Goal: Task Accomplishment & Management: Manage account settings

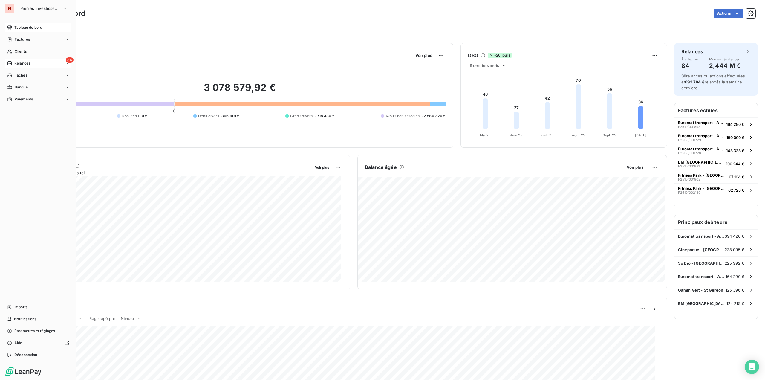
click at [33, 62] on div "84 Relances" at bounding box center [38, 64] width 67 height 10
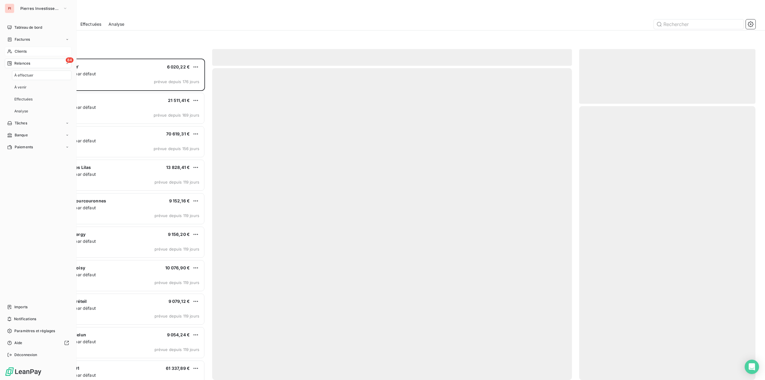
scroll to position [317, 172]
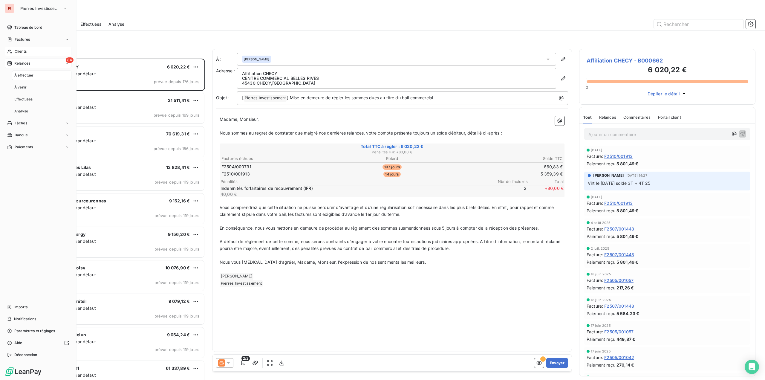
click at [40, 52] on div "Clients" at bounding box center [38, 52] width 67 height 10
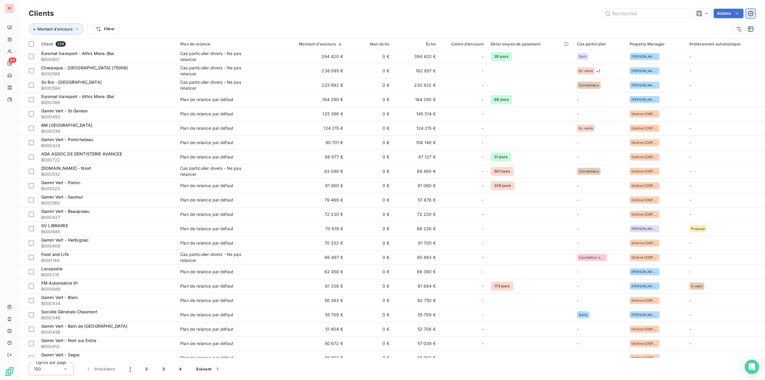
click at [751, 16] on icon "button" at bounding box center [750, 13] width 6 height 6
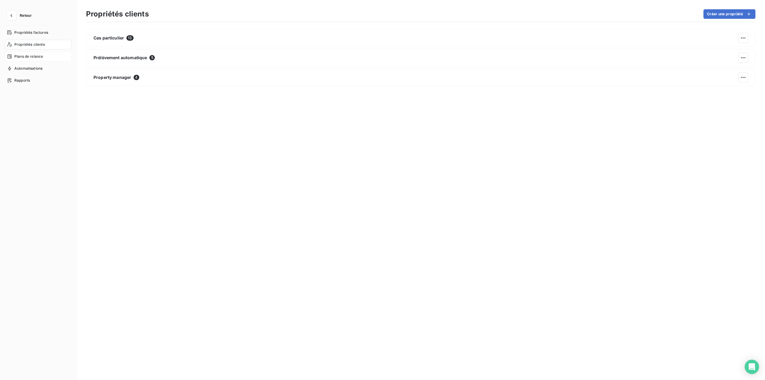
click at [39, 56] on span "Plans de relance" at bounding box center [28, 56] width 29 height 5
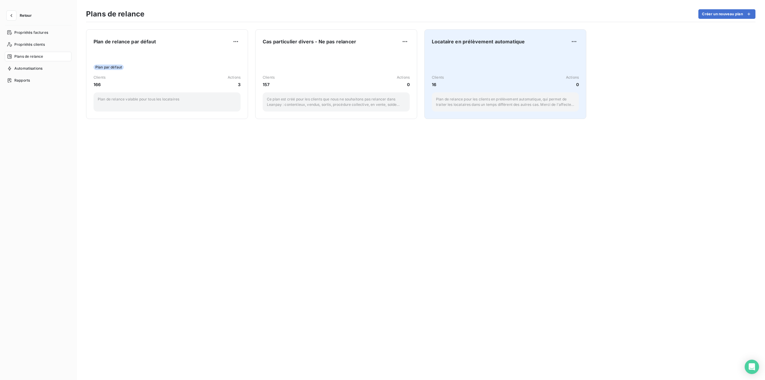
click at [486, 47] on div "Locataire en prélèvement automatique Clients 16 Actions 0 Plan de relance pour …" at bounding box center [505, 74] width 147 height 75
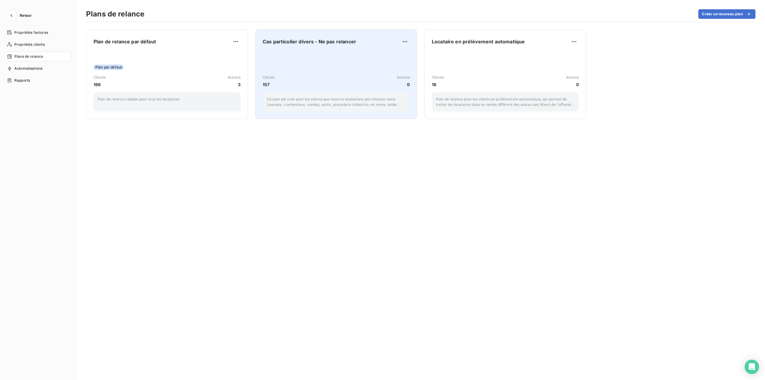
click at [327, 70] on div "Clients 157 Actions [DATE] plan est créé pour les clients que nous ne souhaiton…" at bounding box center [336, 81] width 147 height 60
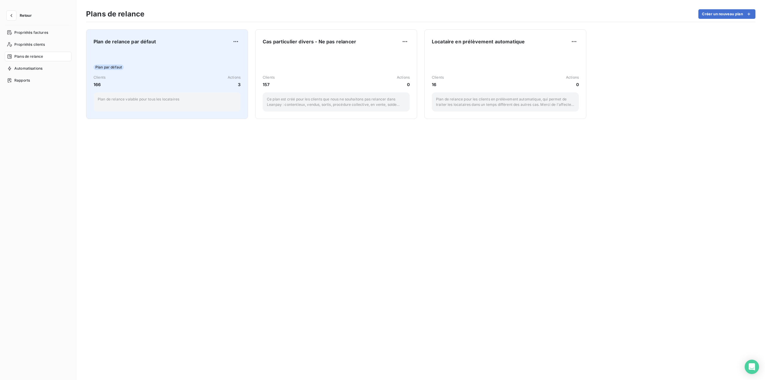
click at [160, 66] on div "Plan par défaut" at bounding box center [166, 67] width 147 height 5
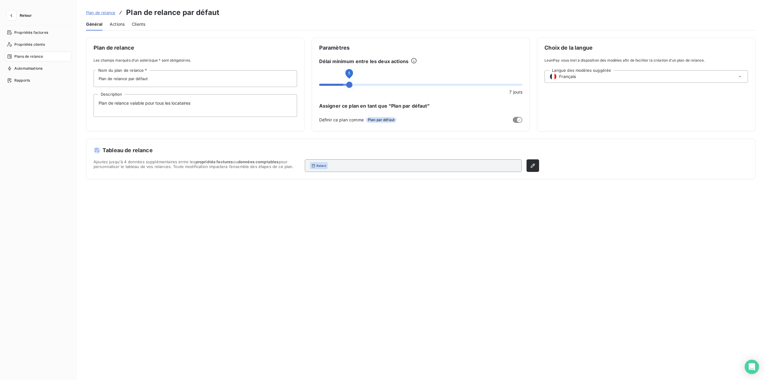
click at [350, 86] on span at bounding box center [349, 85] width 6 height 6
click at [131, 368] on button "Enregistrer les modifications" at bounding box center [128, 369] width 85 height 13
click at [13, 15] on icon "button" at bounding box center [11, 16] width 6 height 6
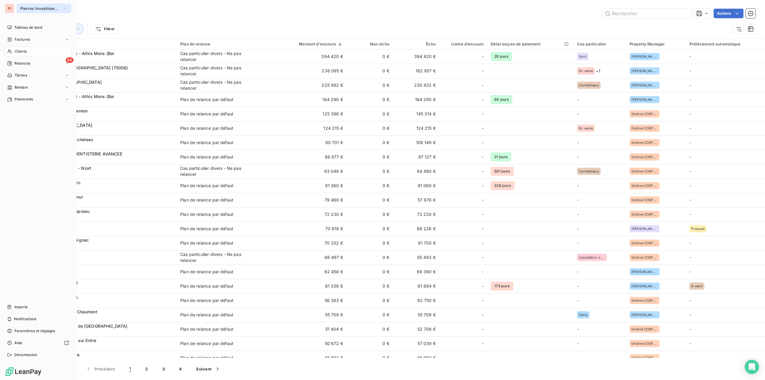
click at [26, 7] on span "Pierres Investissement" at bounding box center [40, 8] width 40 height 5
click at [37, 37] on span "LOMME" at bounding box center [55, 39] width 53 height 6
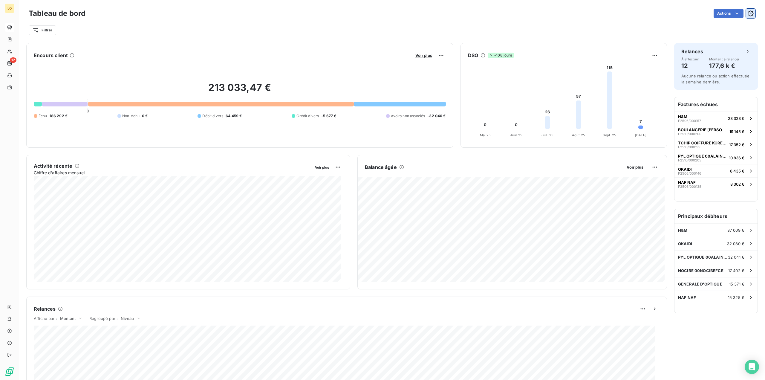
click at [747, 16] on button "button" at bounding box center [751, 14] width 10 height 10
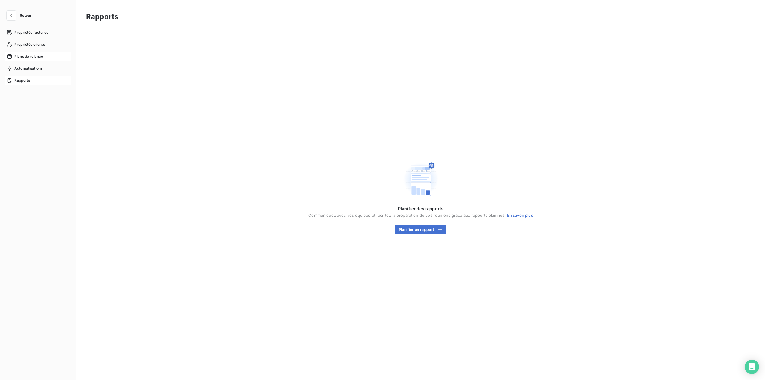
click at [25, 52] on div "Plans de relance" at bounding box center [38, 57] width 67 height 10
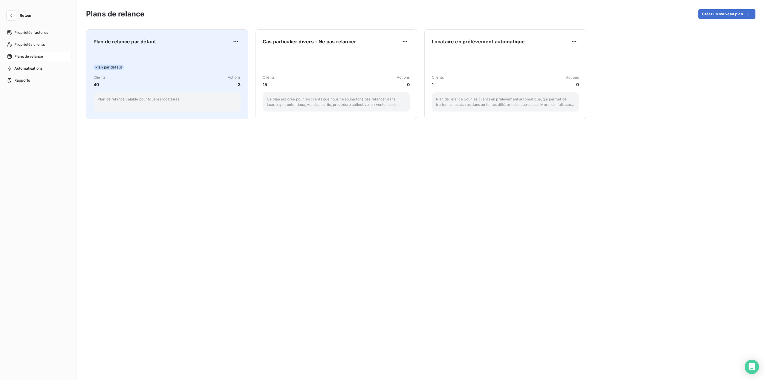
click at [147, 58] on div "Plan par défaut Clients 40 Actions 3 Plan de relance valable pour tous les loca…" at bounding box center [166, 81] width 147 height 60
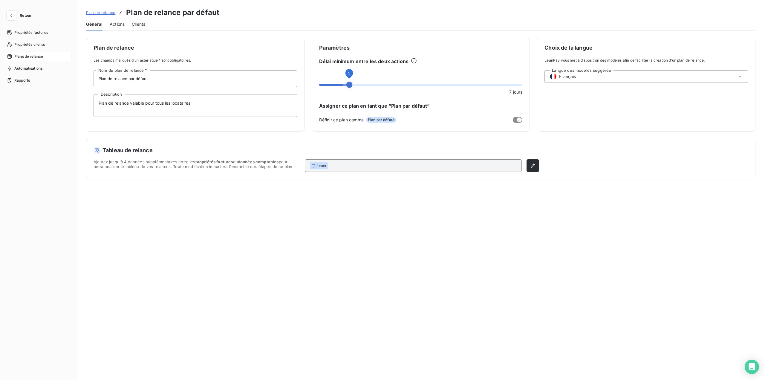
click at [348, 86] on span at bounding box center [349, 85] width 6 height 6
click at [140, 370] on button "Enregistrer les modifications" at bounding box center [128, 369] width 85 height 13
